Goal: Find specific page/section: Find specific page/section

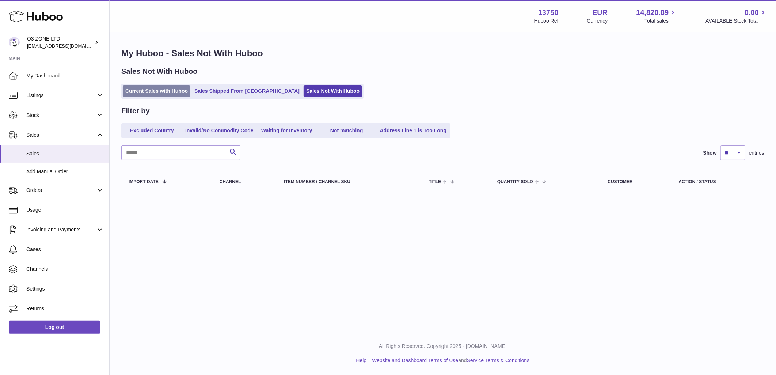
click at [167, 92] on link "Current Sales with Huboo" at bounding box center [157, 91] width 68 height 12
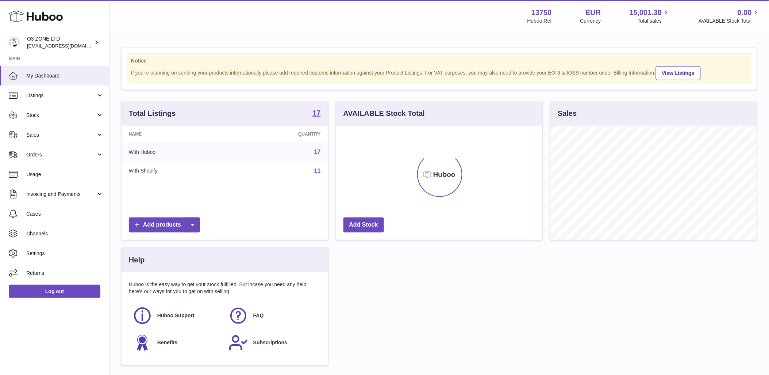
scroll to position [114, 206]
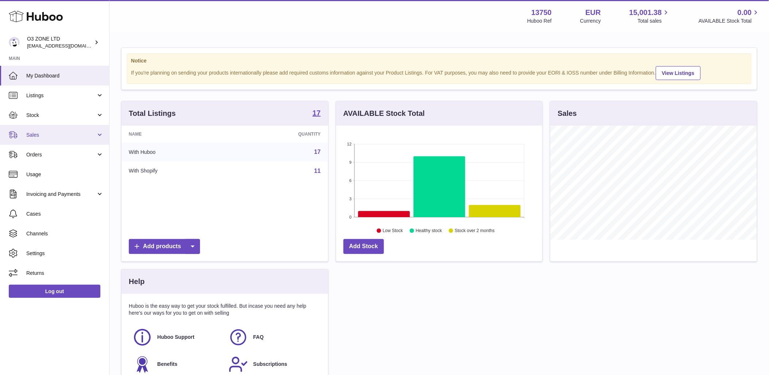
click at [47, 134] on span "Sales" at bounding box center [61, 134] width 70 height 7
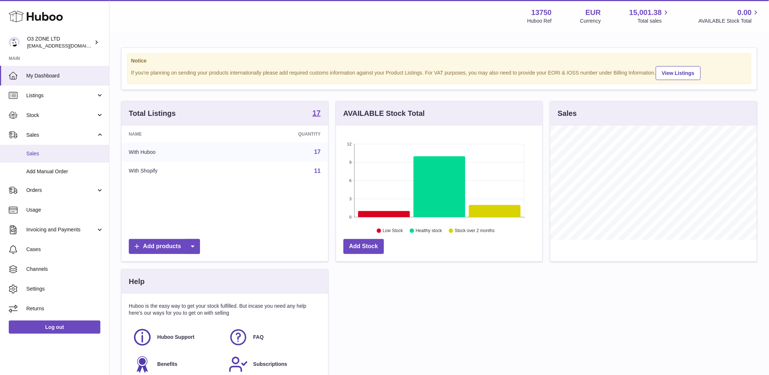
click at [45, 154] on span "Sales" at bounding box center [64, 153] width 77 height 7
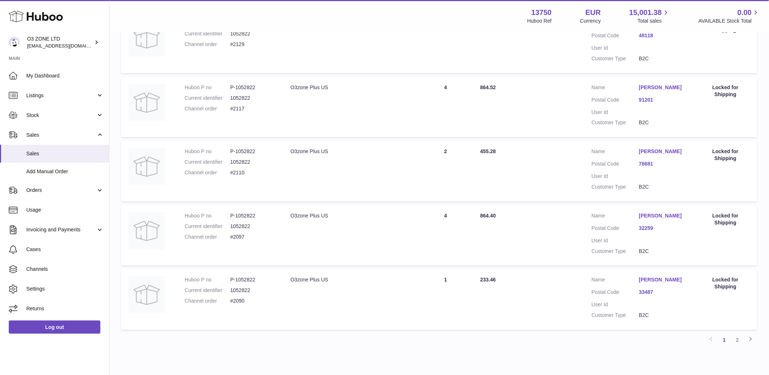
scroll to position [532, 0]
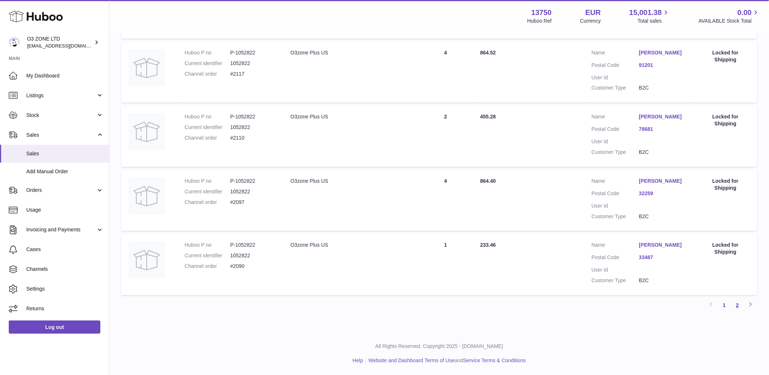
click at [738, 301] on link "2" at bounding box center [737, 304] width 13 height 13
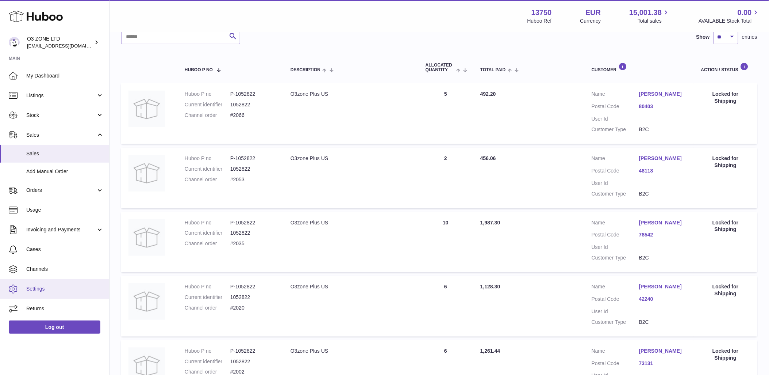
scroll to position [122, 0]
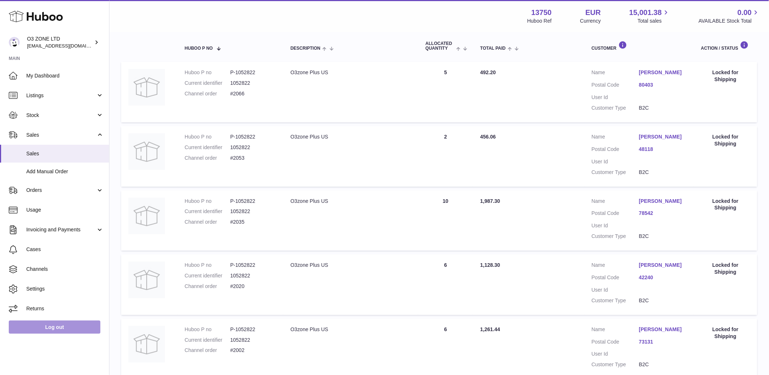
drag, startPoint x: 41, startPoint y: 305, endPoint x: 71, endPoint y: 319, distance: 33.2
click at [41, 305] on span "Returns" at bounding box center [64, 308] width 77 height 7
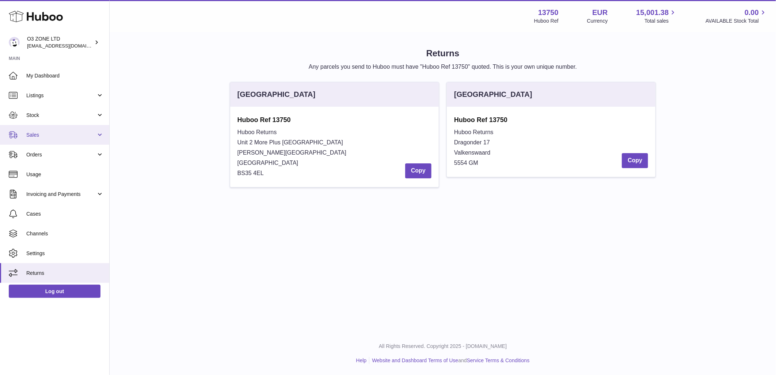
click at [30, 138] on link "Sales" at bounding box center [54, 135] width 109 height 20
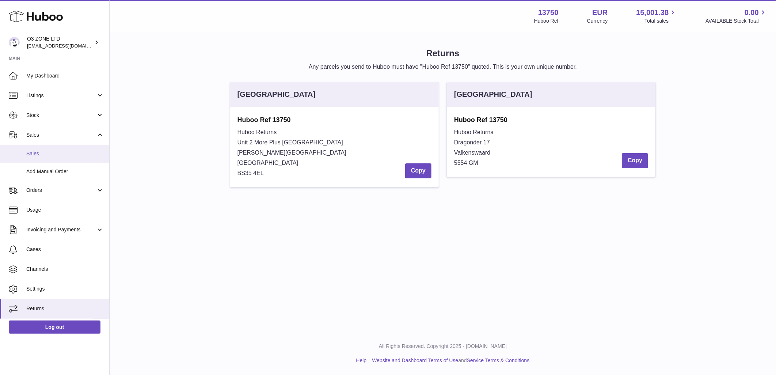
click at [41, 158] on link "Sales" at bounding box center [54, 154] width 109 height 18
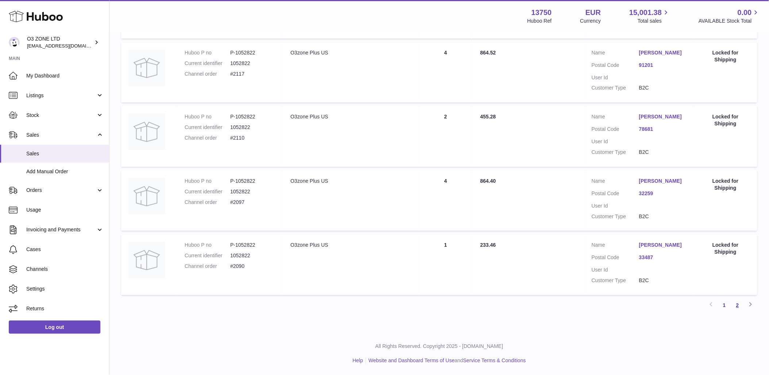
click at [736, 305] on link "2" at bounding box center [737, 304] width 13 height 13
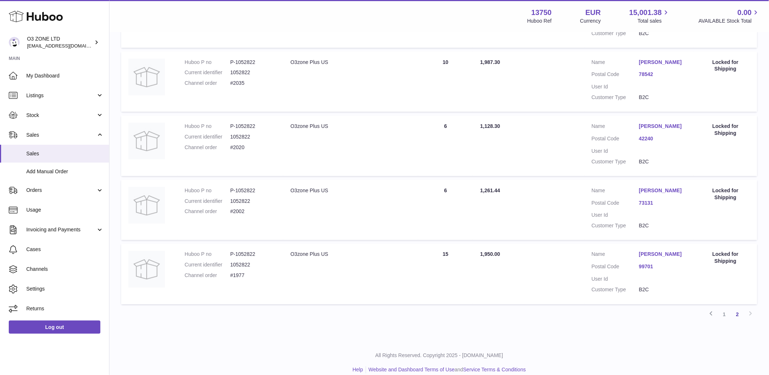
scroll to position [269, 0]
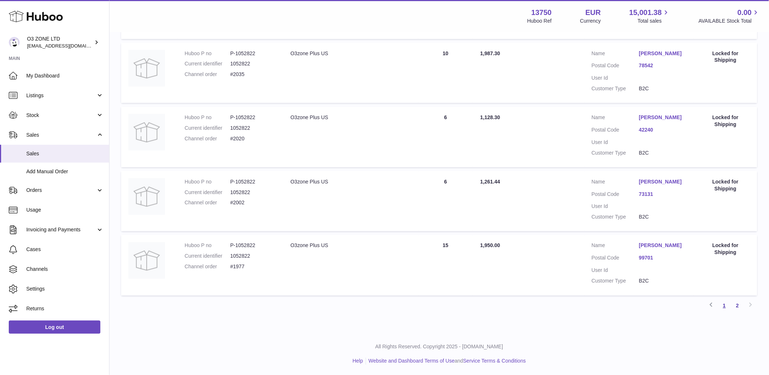
click at [725, 305] on link "1" at bounding box center [724, 305] width 13 height 13
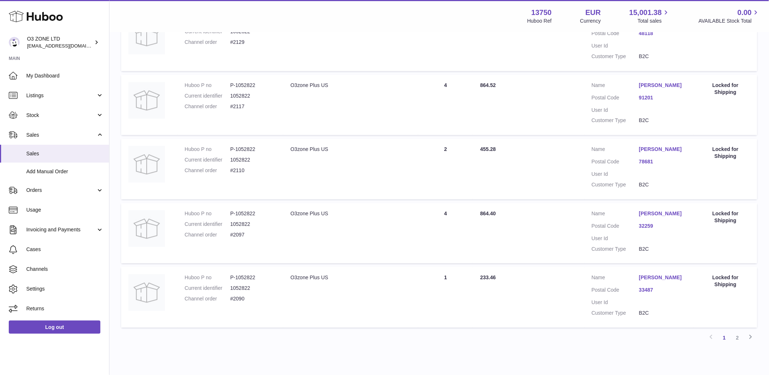
scroll to position [532, 0]
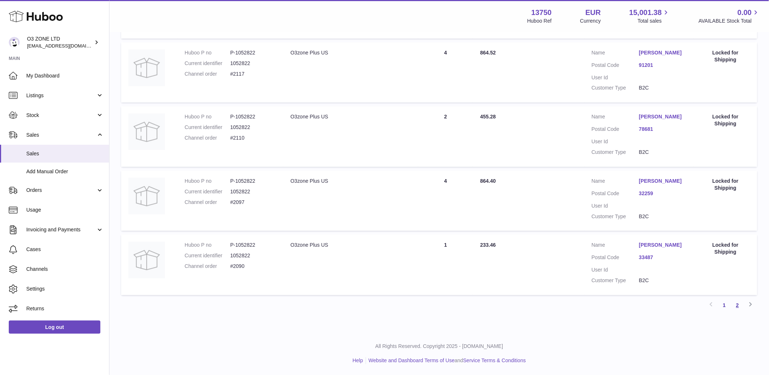
click at [737, 304] on link "2" at bounding box center [737, 304] width 13 height 13
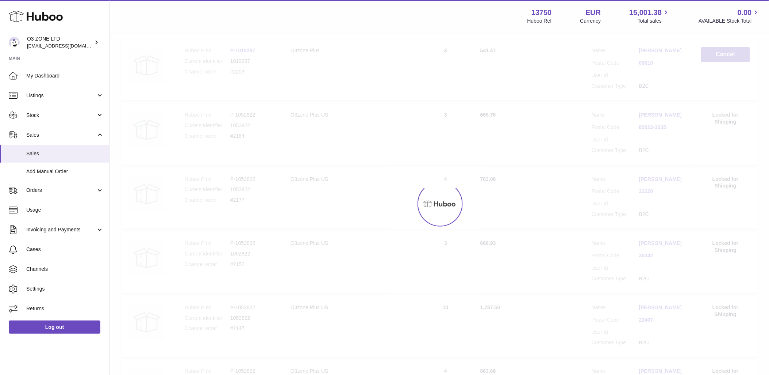
scroll to position [33, 0]
